Goal: Task Accomplishment & Management: Use online tool/utility

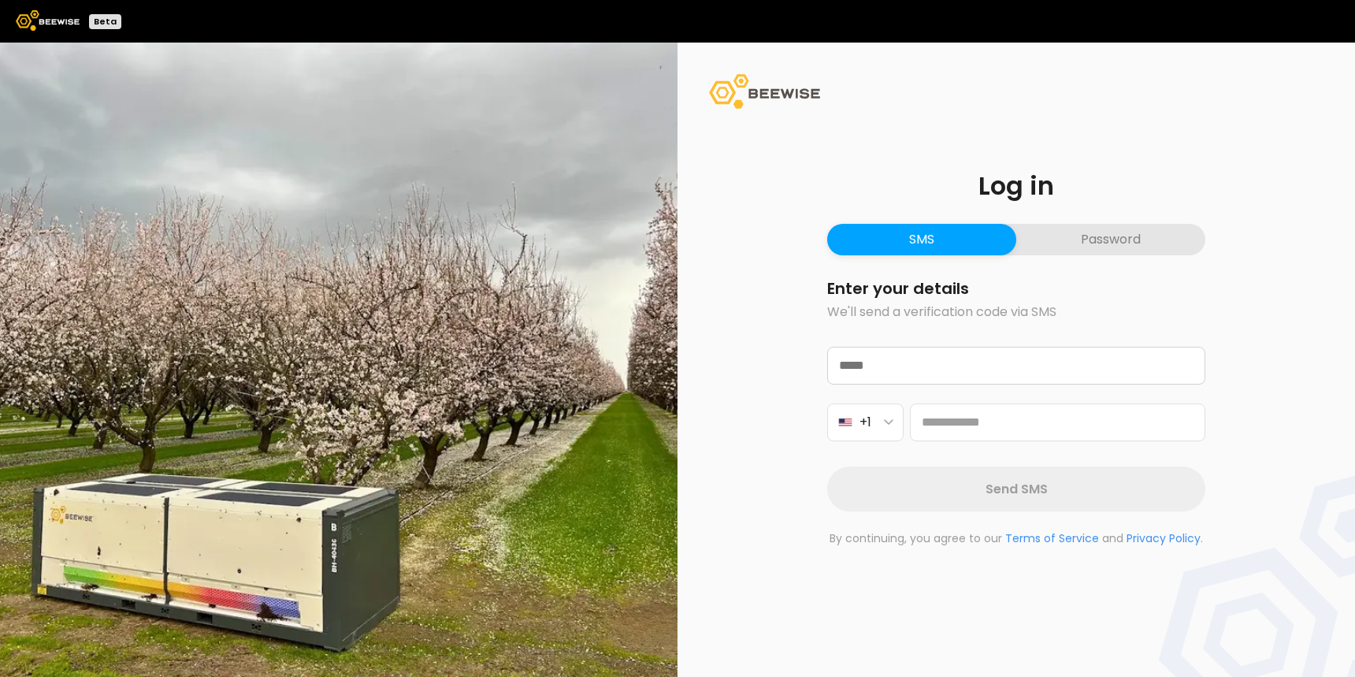
click at [1086, 234] on button "Password" at bounding box center [1110, 240] width 189 height 32
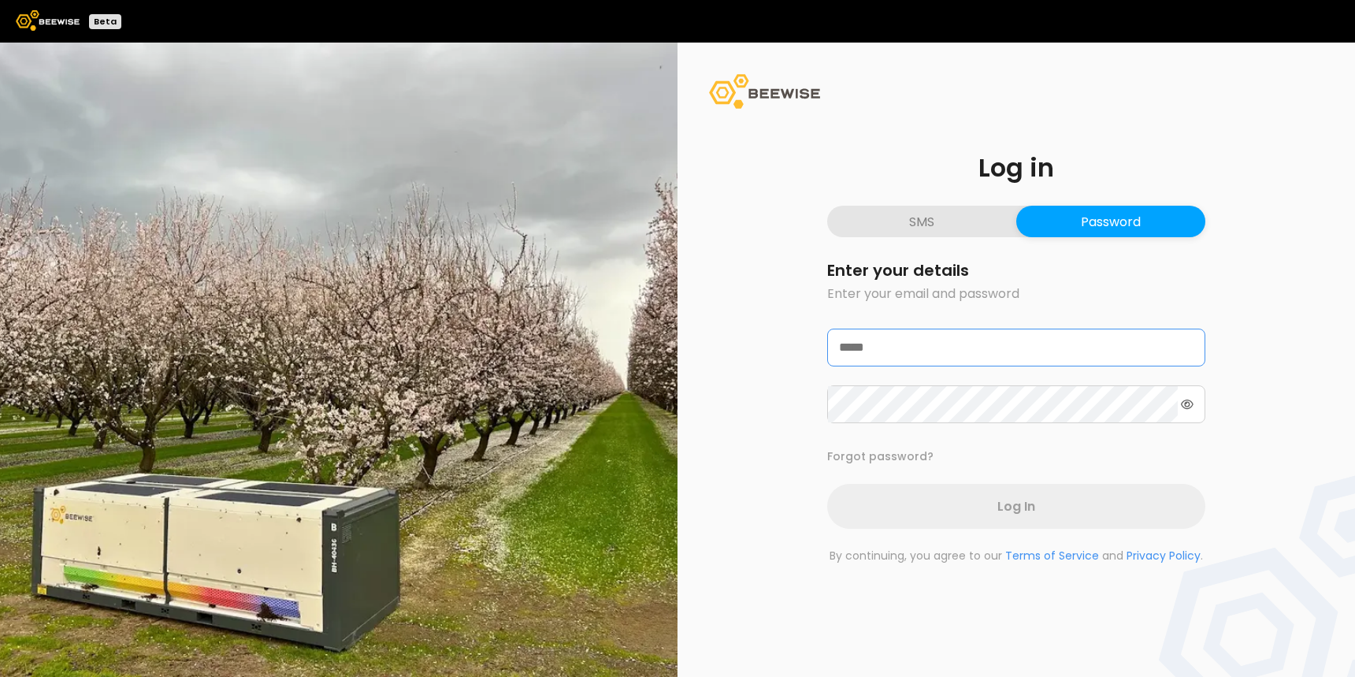
click at [961, 351] on input "email" at bounding box center [1016, 347] width 377 height 36
type input "**********"
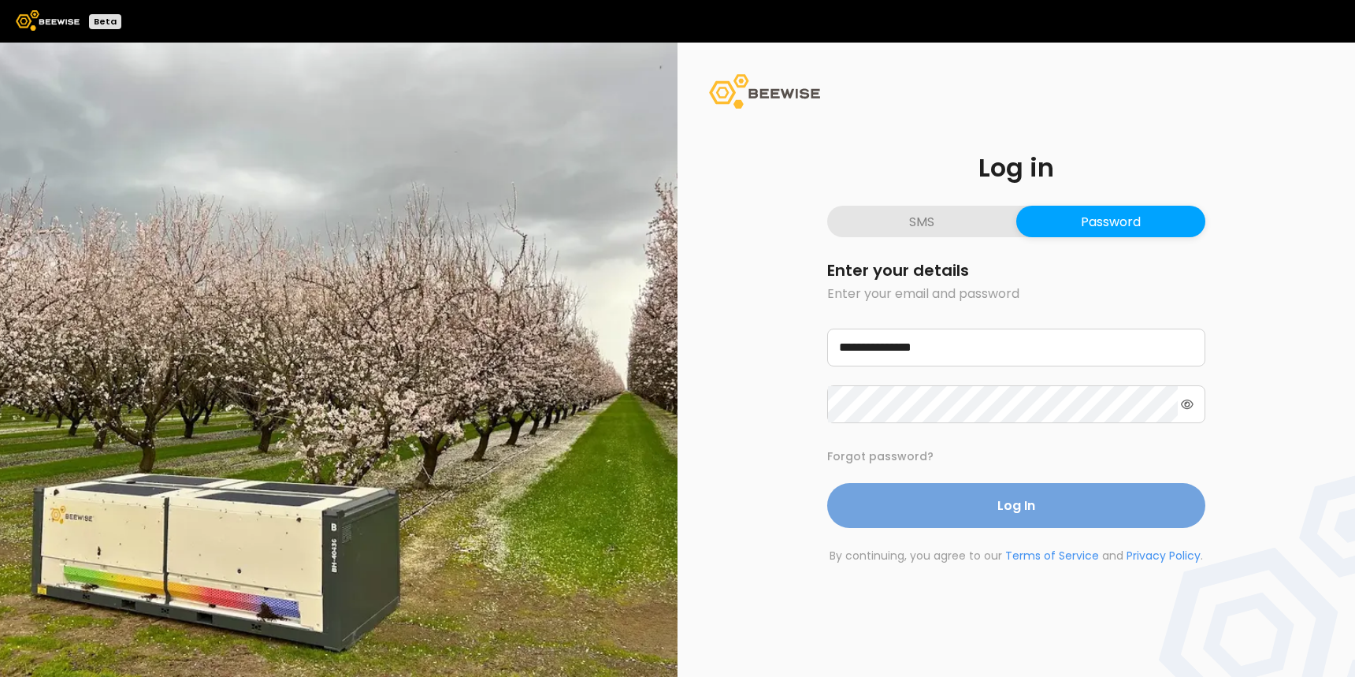
click at [1015, 503] on span "Log In" at bounding box center [1016, 505] width 38 height 20
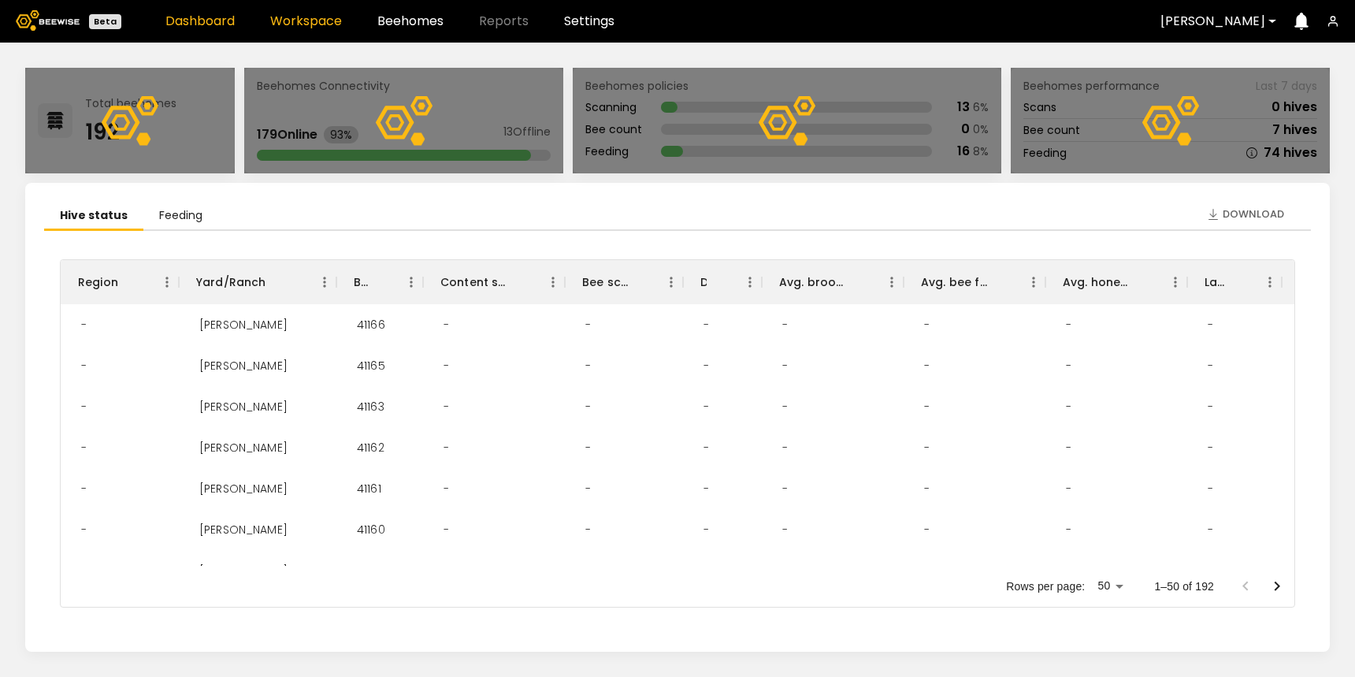
click at [313, 20] on link "Workspace" at bounding box center [306, 21] width 72 height 13
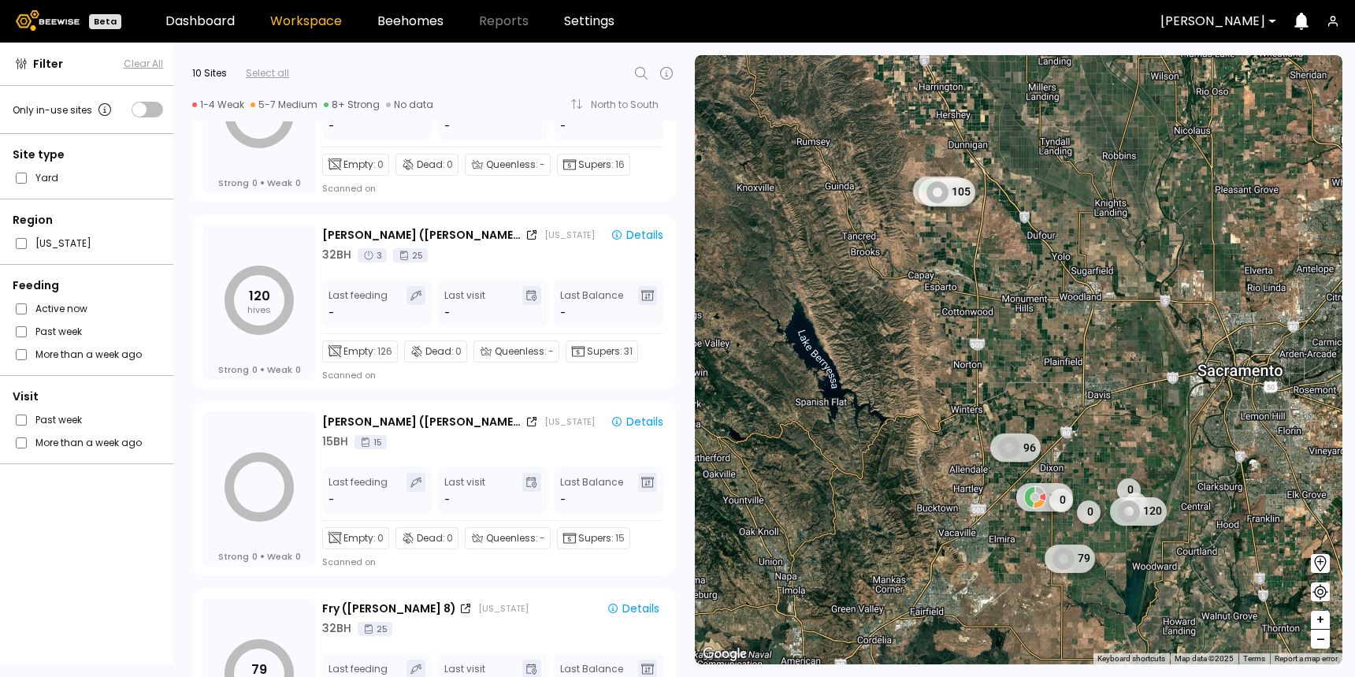
scroll to position [1324, 0]
